Goal: Navigation & Orientation: Find specific page/section

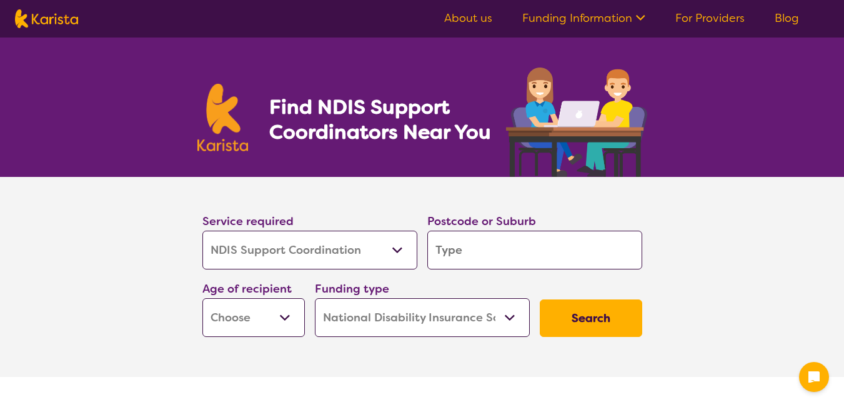
select select "NDIS Support Coordination"
select select "NDIS"
select select "NDIS Support Coordination"
select select "NDIS"
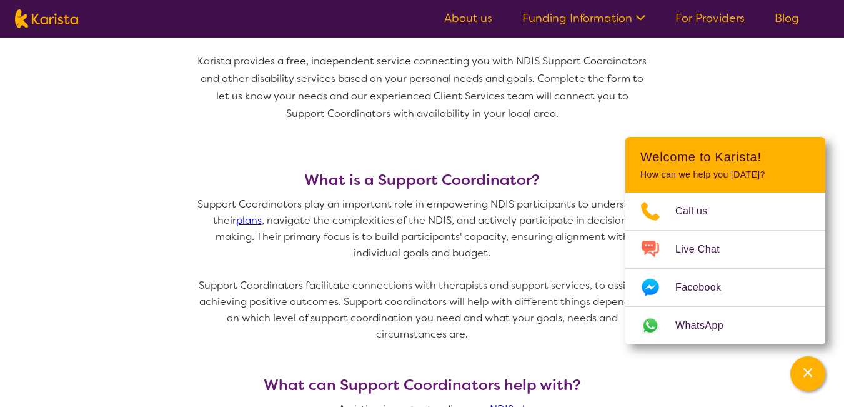
scroll to position [437, 0]
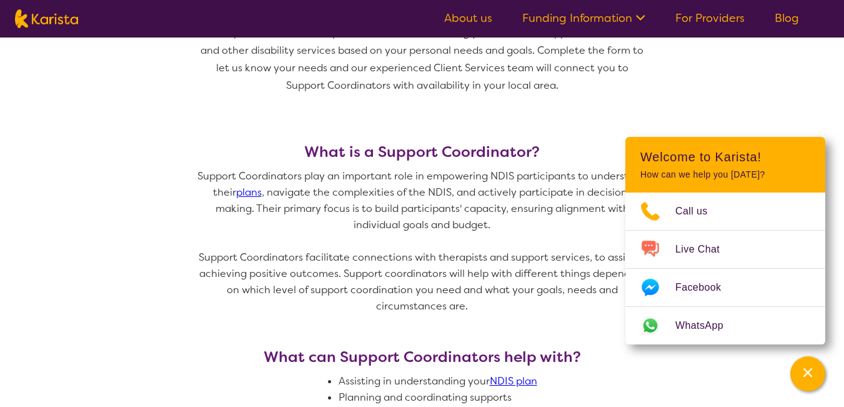
click at [688, 17] on link "For Providers" at bounding box center [709, 18] width 69 height 15
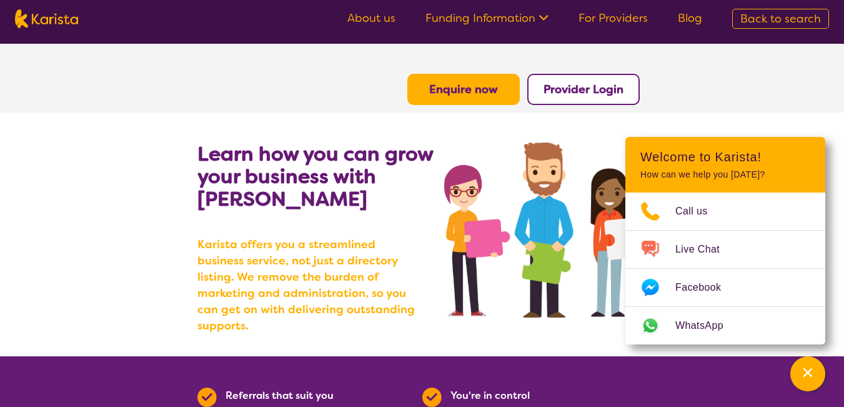
click at [365, 12] on link "About us" at bounding box center [371, 18] width 48 height 15
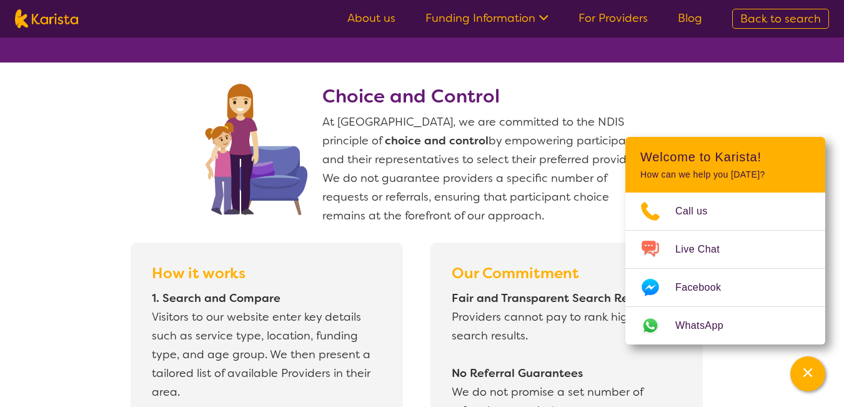
scroll to position [875, 0]
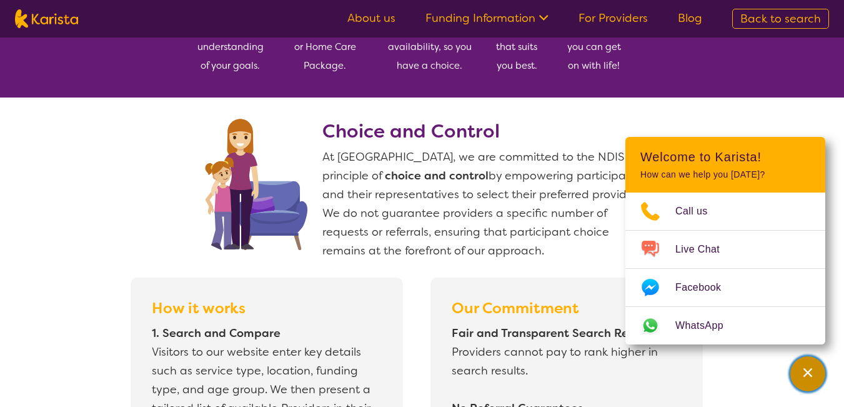
click at [815, 372] on div "Channel Menu" at bounding box center [807, 373] width 25 height 27
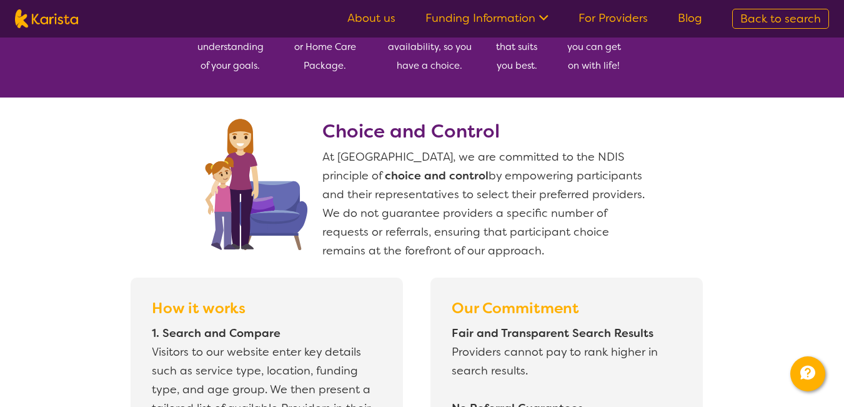
click at [700, 14] on link "Blog" at bounding box center [690, 18] width 24 height 15
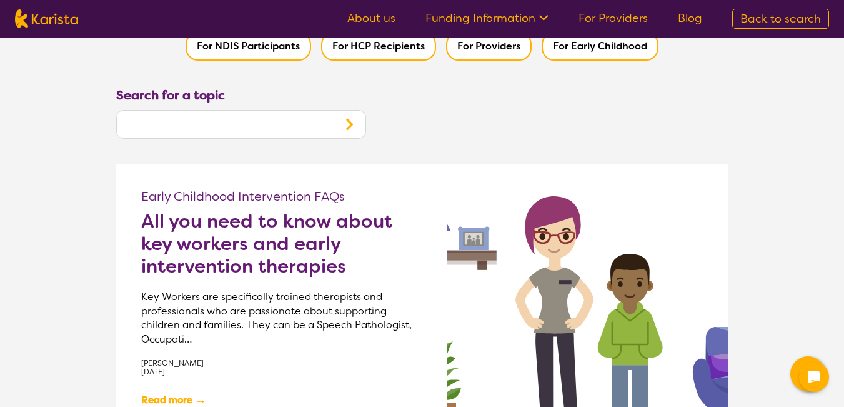
scroll to position [187, 0]
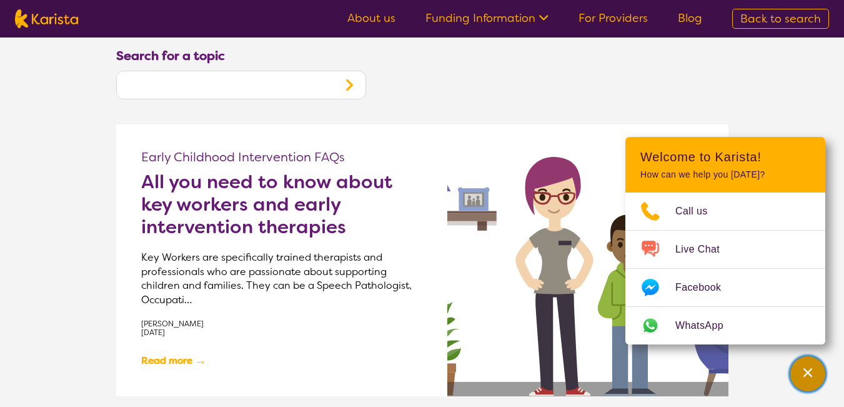
click at [807, 380] on div "Channel Menu" at bounding box center [807, 373] width 25 height 27
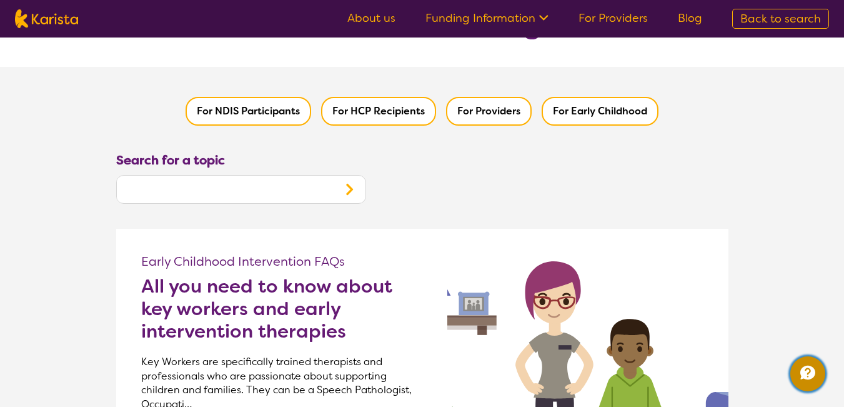
scroll to position [0, 0]
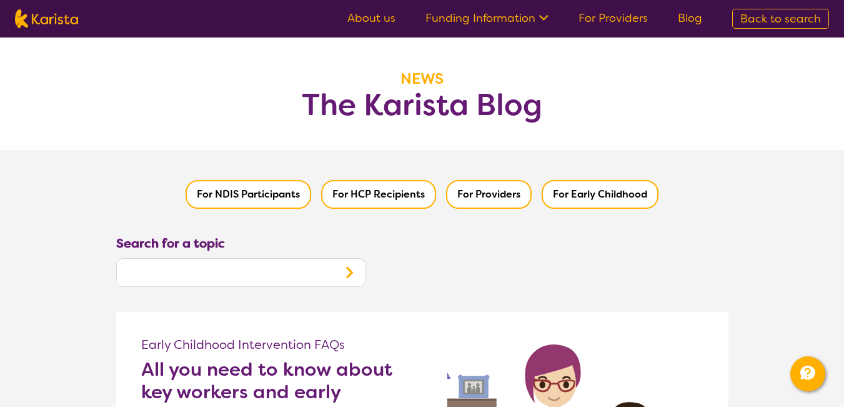
click at [515, 189] on button "For Providers" at bounding box center [489, 194] width 86 height 29
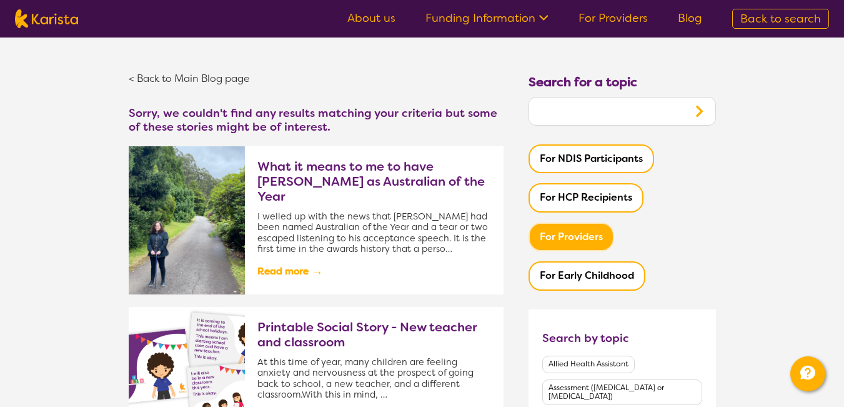
click at [360, 16] on link "About us" at bounding box center [371, 18] width 48 height 15
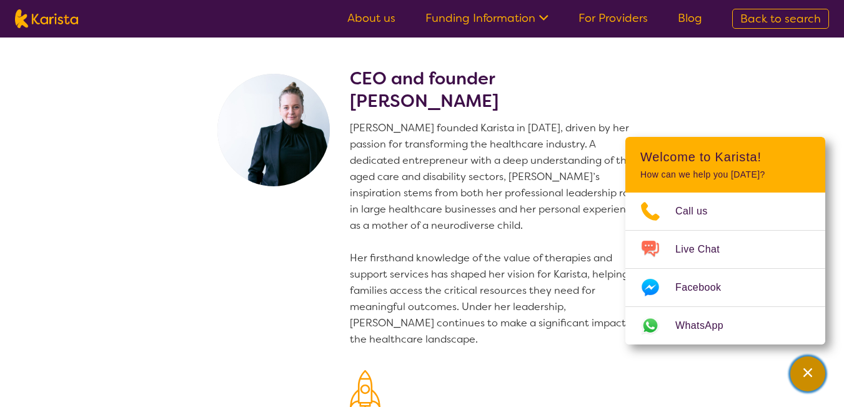
click at [812, 384] on div "Channel Menu" at bounding box center [807, 373] width 25 height 27
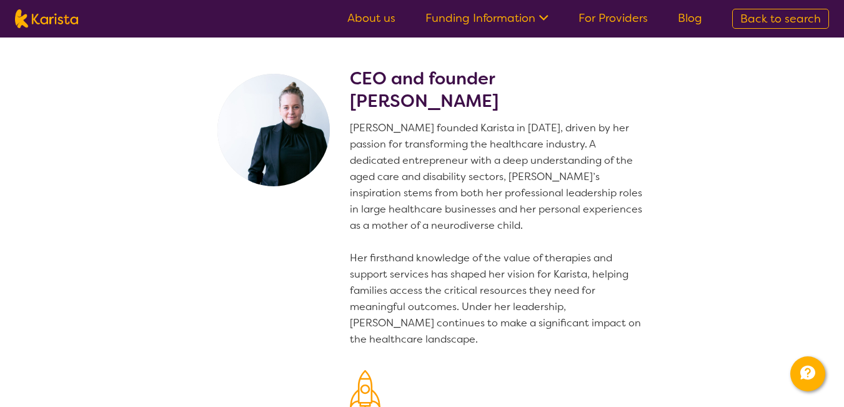
click at [642, 12] on link "For Providers" at bounding box center [612, 18] width 69 height 15
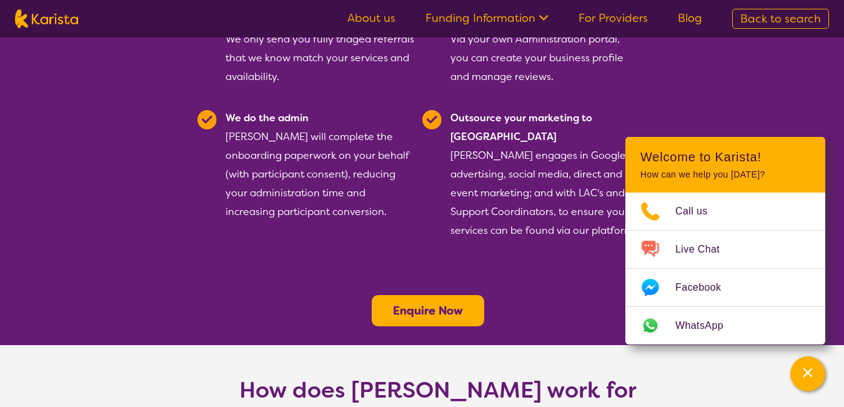
scroll to position [312, 0]
